Goal: Task Accomplishment & Management: Manage account settings

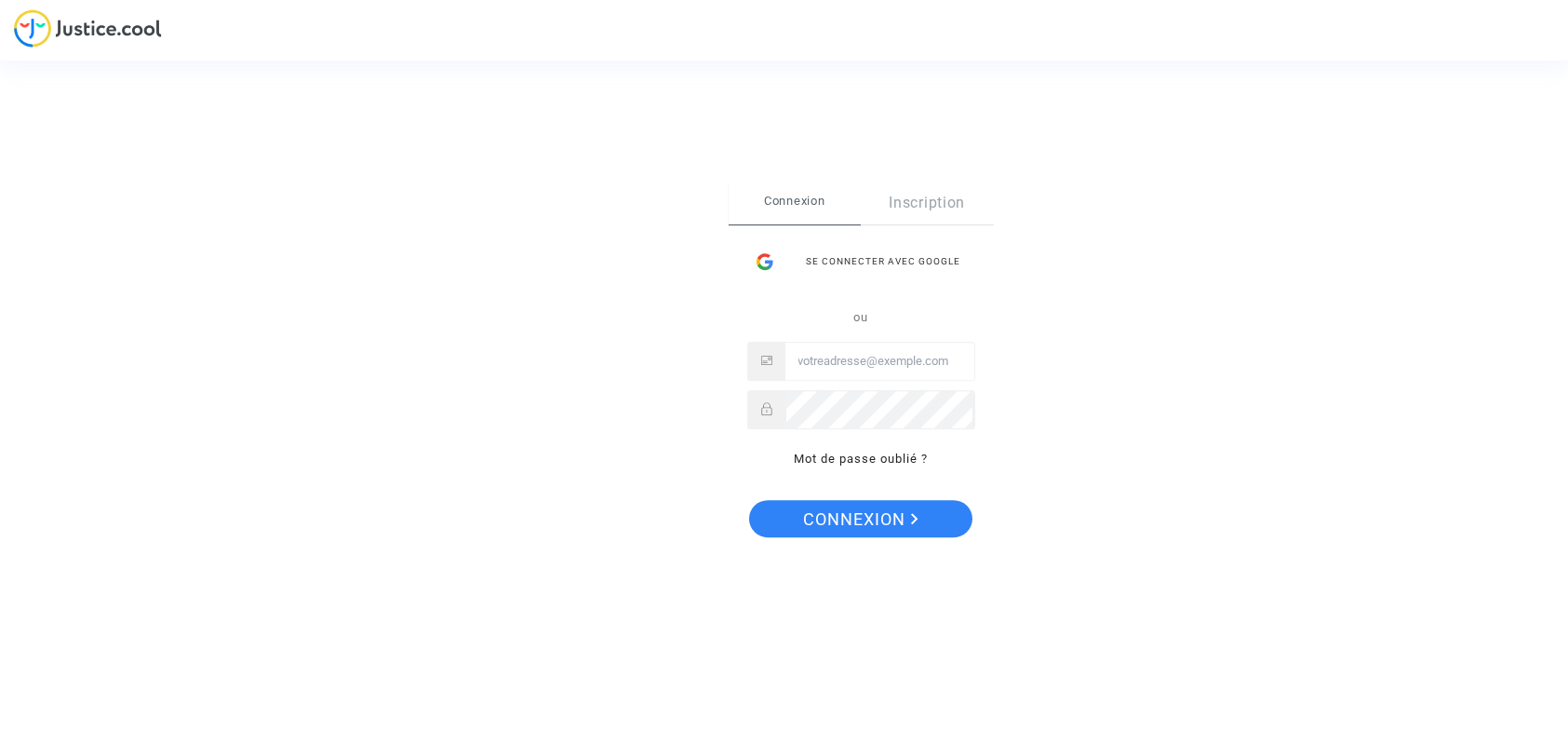
type input "[EMAIL_ADDRESS][DOMAIN_NAME]"
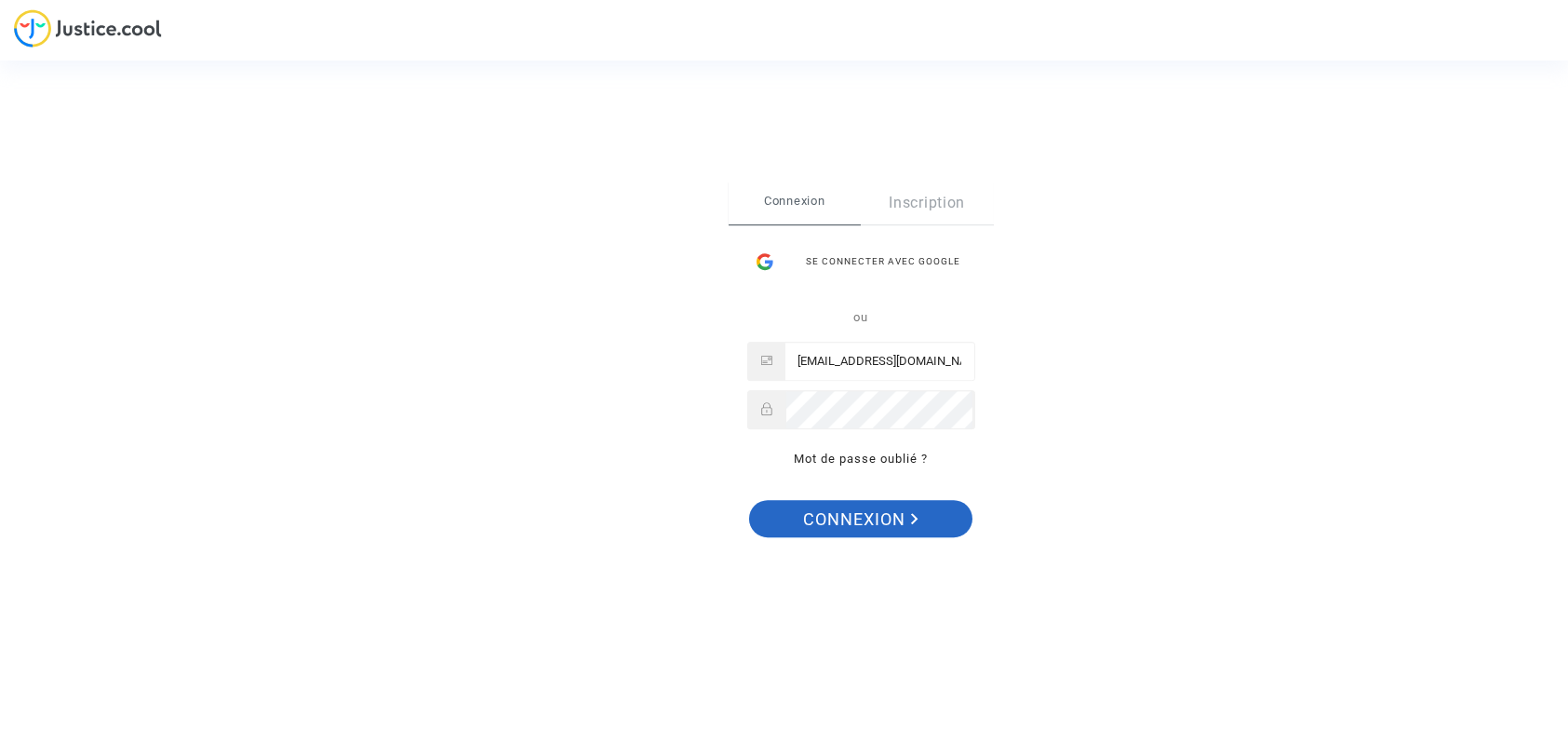
click at [854, 502] on span "Connexion" at bounding box center [861, 519] width 115 height 39
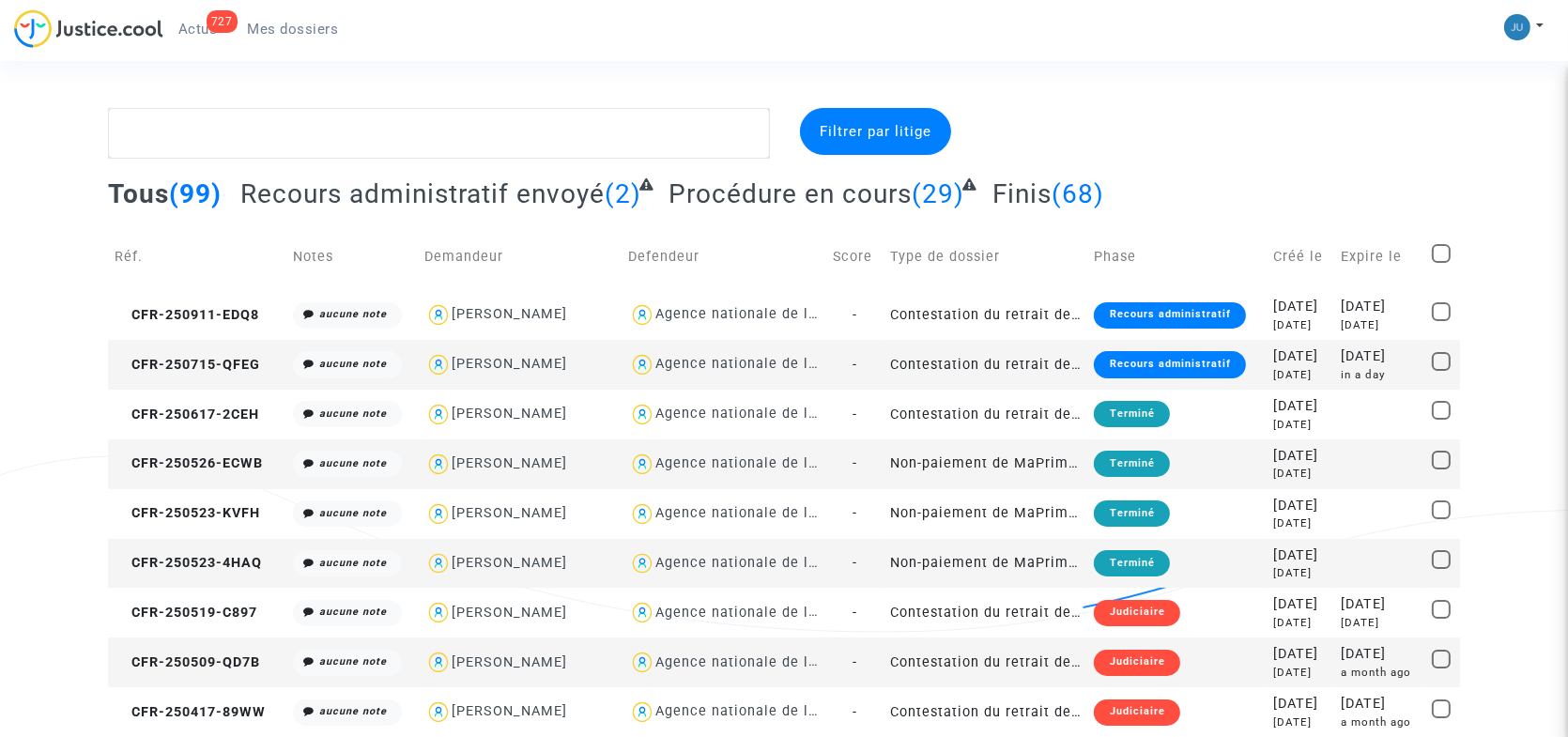
click at [132, 197] on span "Tous" at bounding box center [138, 194] width 61 height 31
click at [291, 150] on textarea at bounding box center [439, 132] width 662 height 50
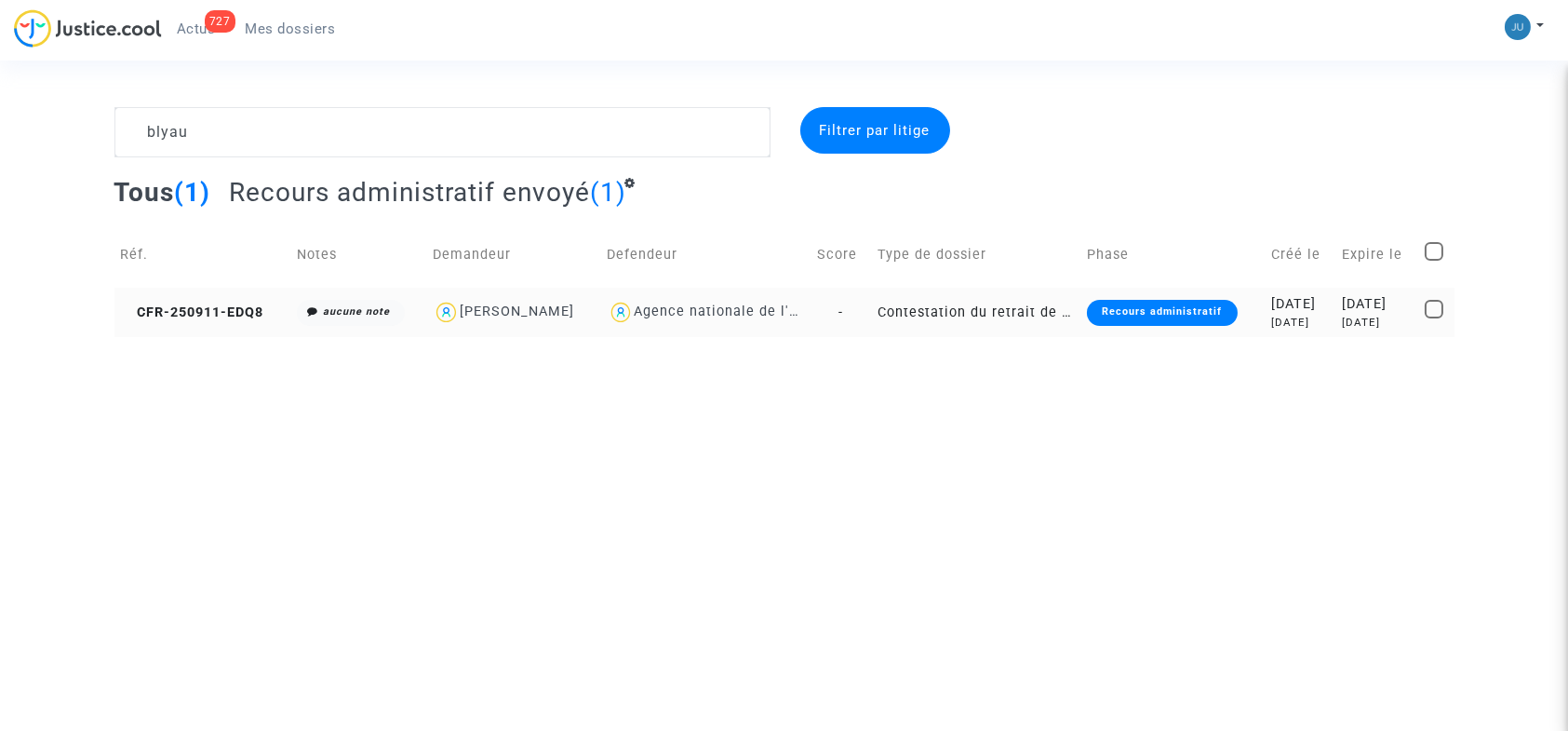
click at [723, 314] on div "Agence nationale de l'habitat" at bounding box center [736, 312] width 205 height 16
type textarea "blyau @"Agence nationale de l'habitat""
click at [872, 308] on td "Contestation du retrait de [PERSON_NAME] par l'ANAH (mandataire)" at bounding box center [976, 313] width 211 height 49
